Goal: Find specific page/section: Find specific page/section

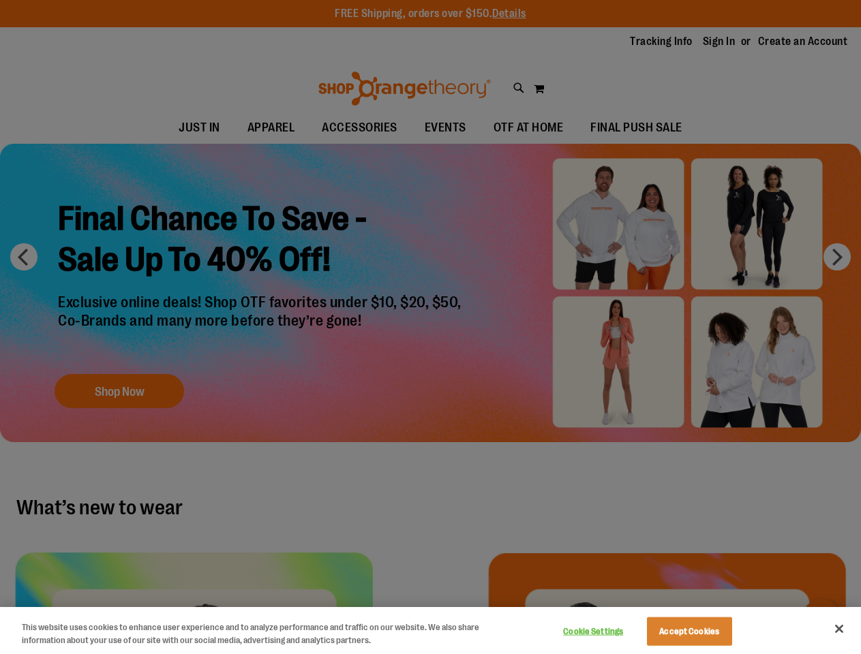
click at [430, 327] on div at bounding box center [430, 327] width 861 height 654
click at [610, 632] on button "Cookie Settings" at bounding box center [593, 631] width 85 height 27
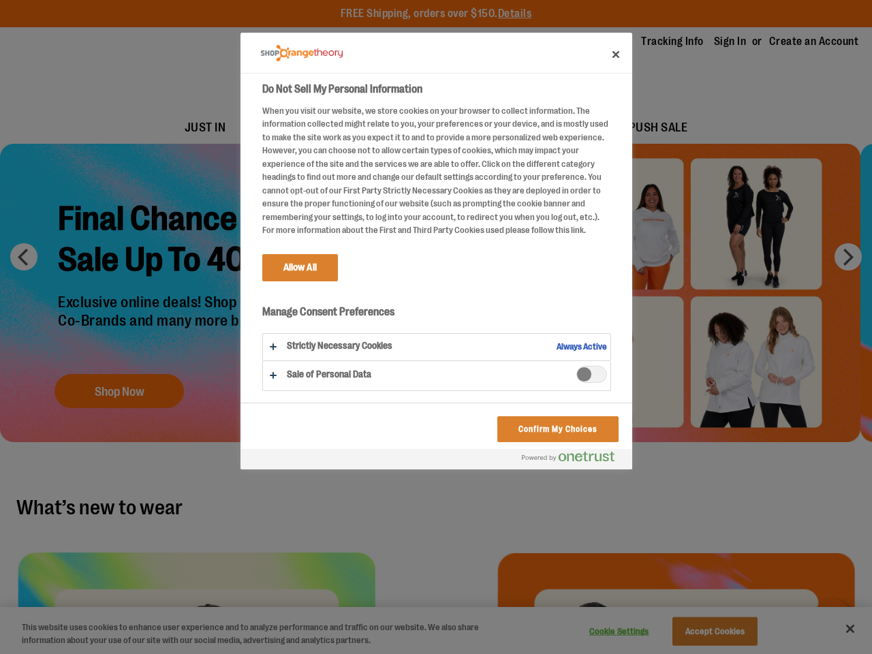
click at [706, 632] on div at bounding box center [436, 327] width 872 height 654
click at [839, 629] on div at bounding box center [436, 327] width 872 height 654
click at [713, 653] on html "Skip to Content The store will not work correctly when cookies are disabled. FR…" at bounding box center [436, 327] width 872 height 654
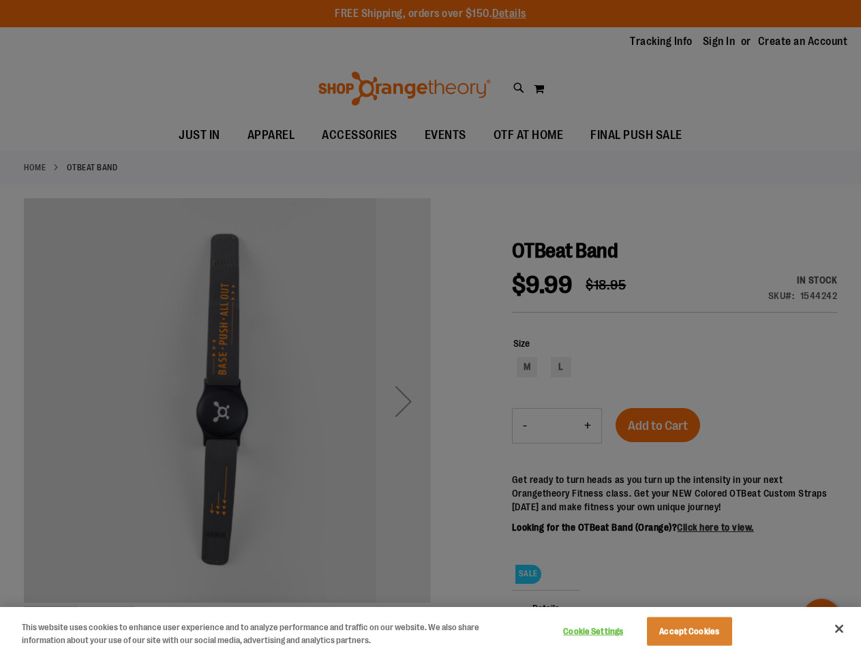
click at [430, 327] on div at bounding box center [430, 327] width 861 height 654
click at [610, 632] on button "Cookie Settings" at bounding box center [593, 631] width 85 height 27
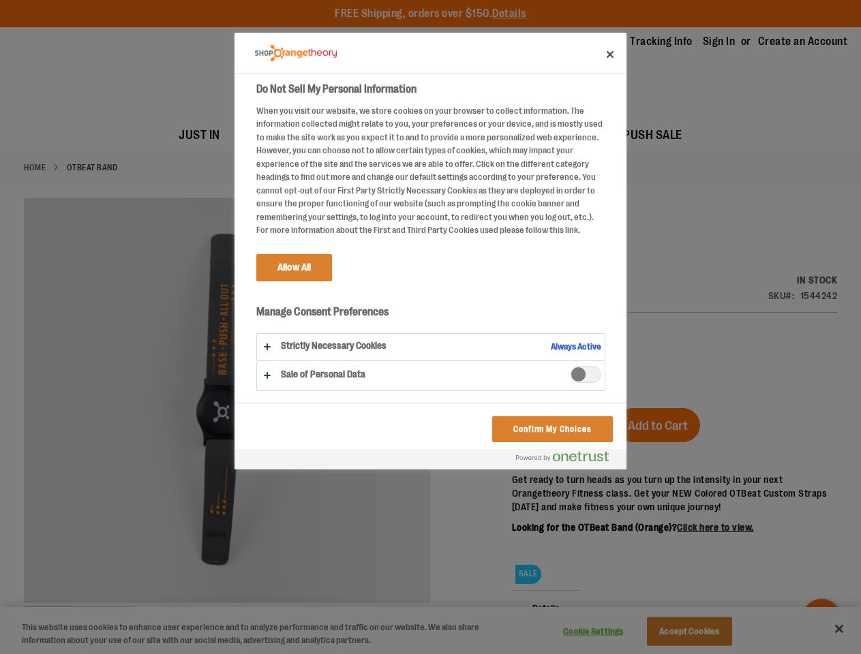
click at [706, 632] on div at bounding box center [430, 327] width 861 height 654
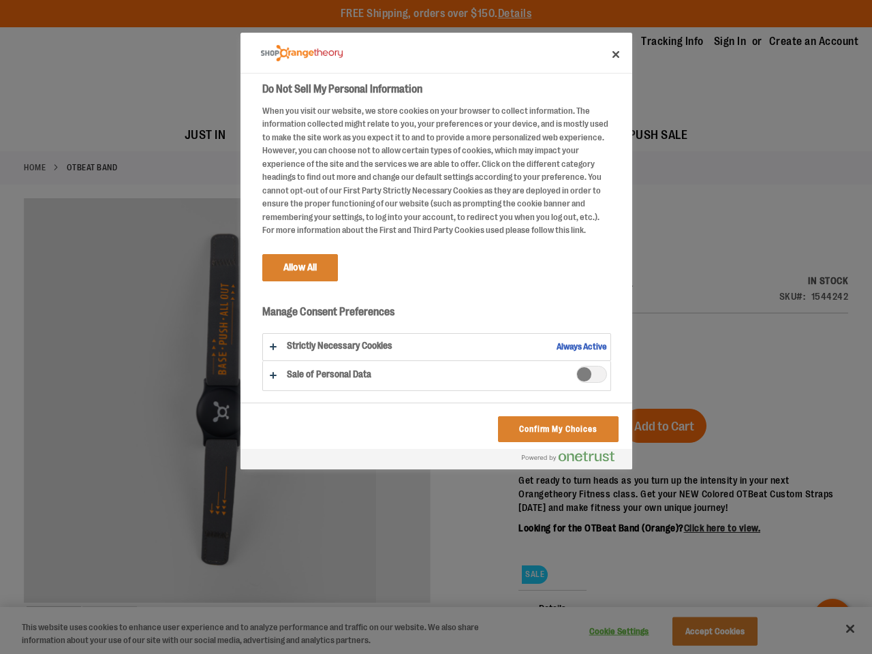
click at [839, 629] on div at bounding box center [436, 327] width 872 height 654
click at [713, 653] on html "Skip to Content The store will not work correctly when cookies are disabled. FR…" at bounding box center [436, 327] width 872 height 654
